Goal: Check status: Check status

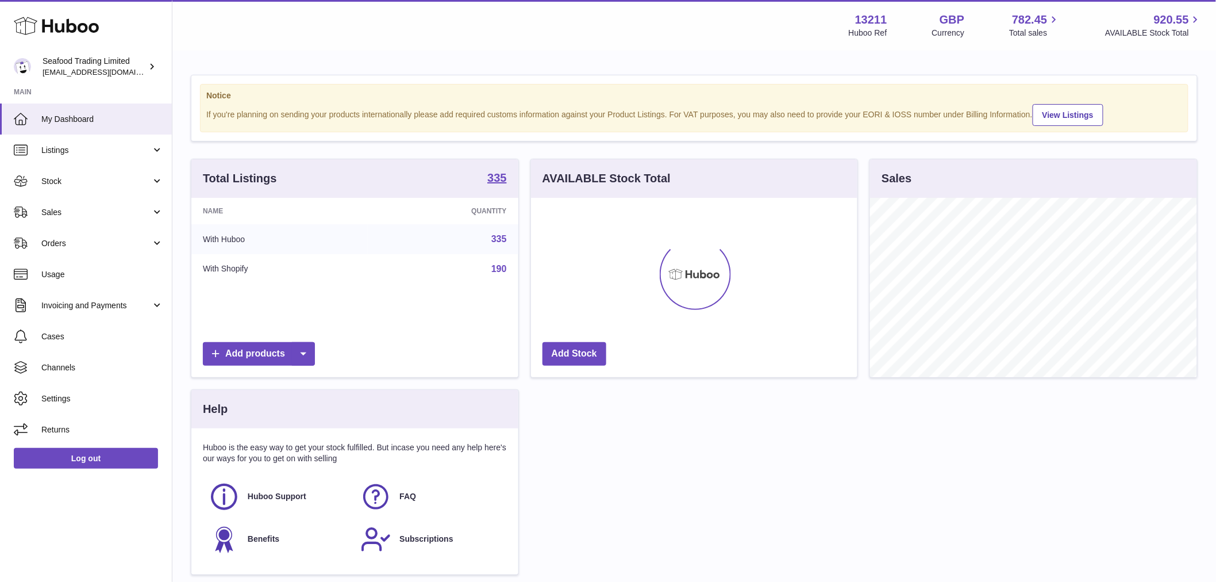
scroll to position [179, 326]
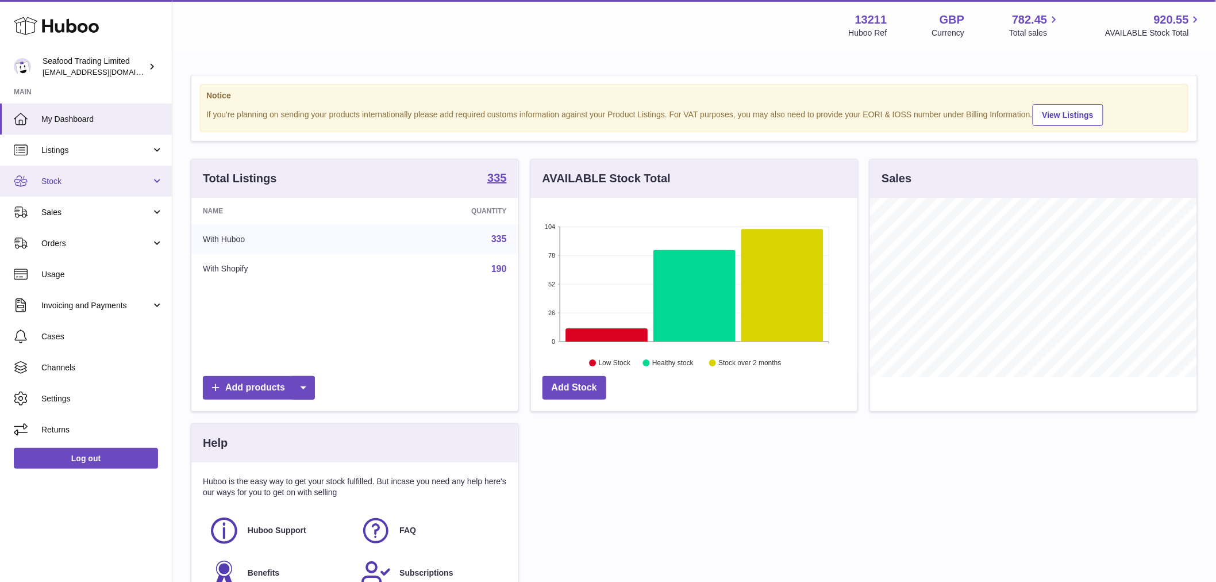
click at [76, 176] on span "Stock" at bounding box center [96, 181] width 110 height 11
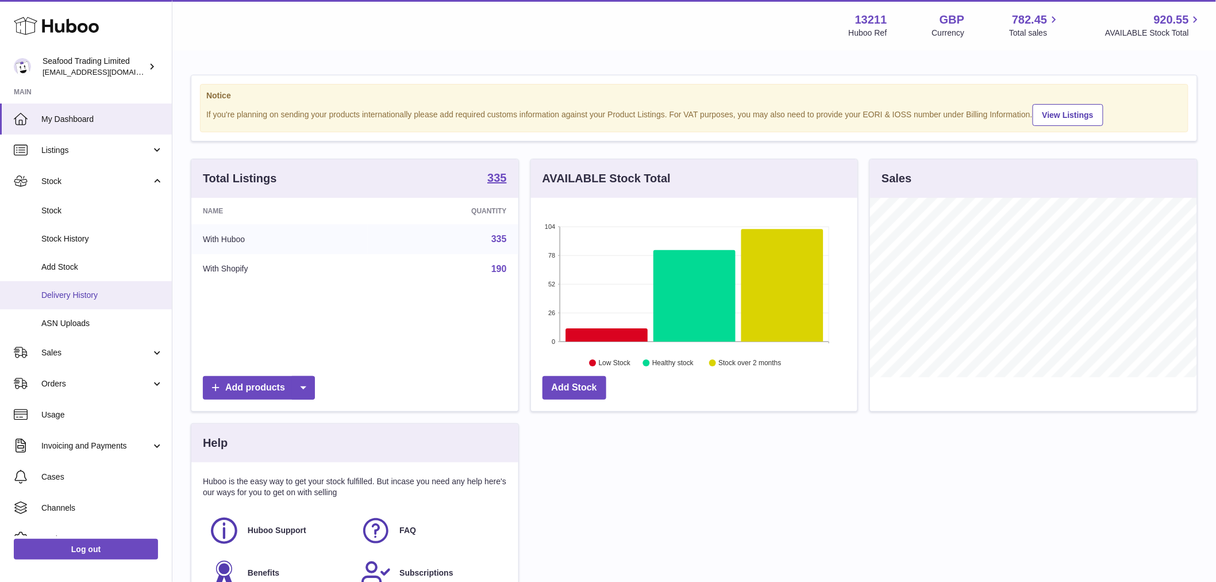
click at [102, 294] on span "Delivery History" at bounding box center [102, 295] width 122 height 11
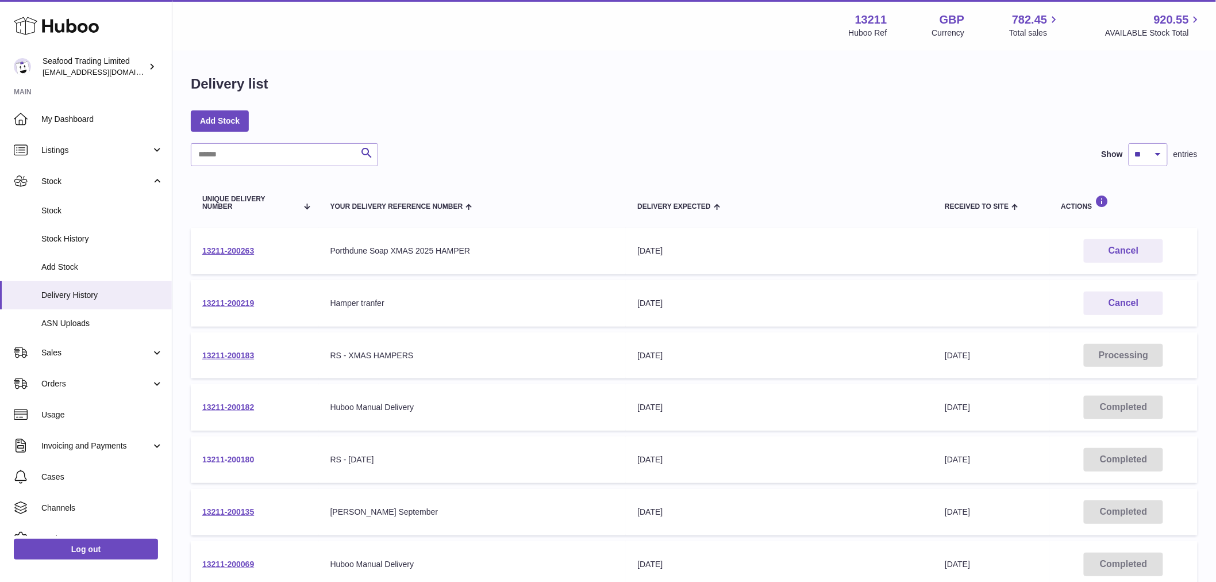
click at [243, 461] on link "13211-200180" at bounding box center [228, 459] width 52 height 9
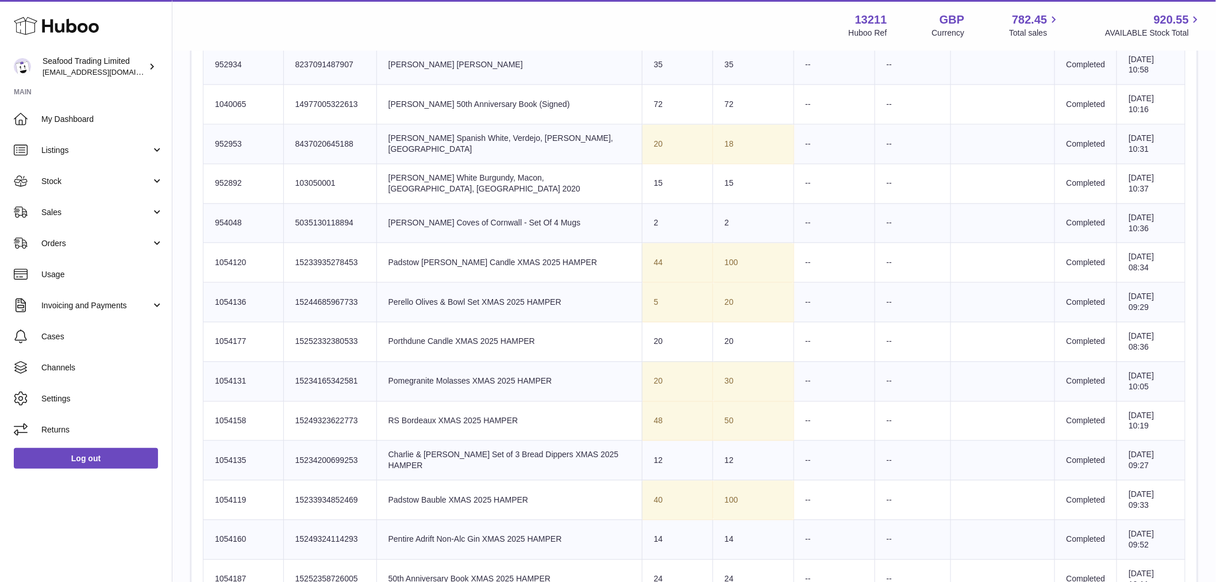
scroll to position [830, 0]
